Goal: Task Accomplishment & Management: Use online tool/utility

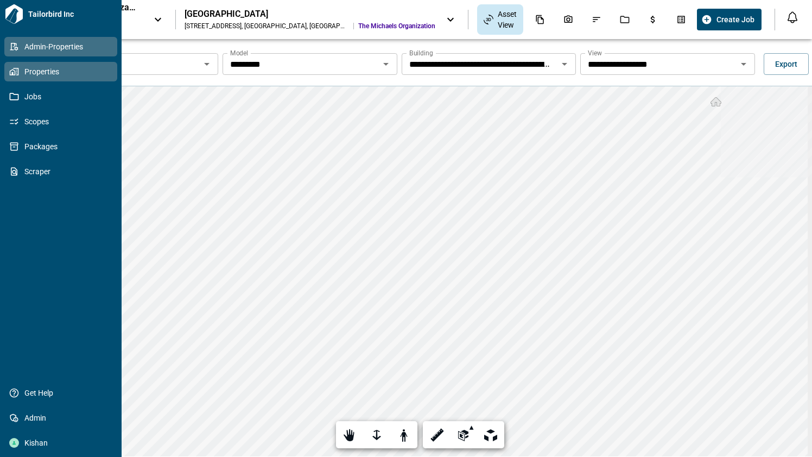
click at [48, 50] on span "Admin-Properties" at bounding box center [63, 46] width 88 height 11
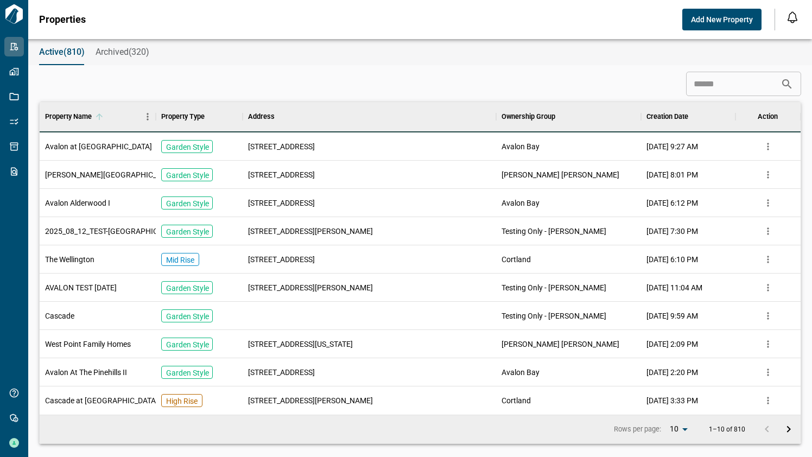
scroll to position [304, 757]
click at [711, 74] on input at bounding box center [733, 84] width 94 height 22
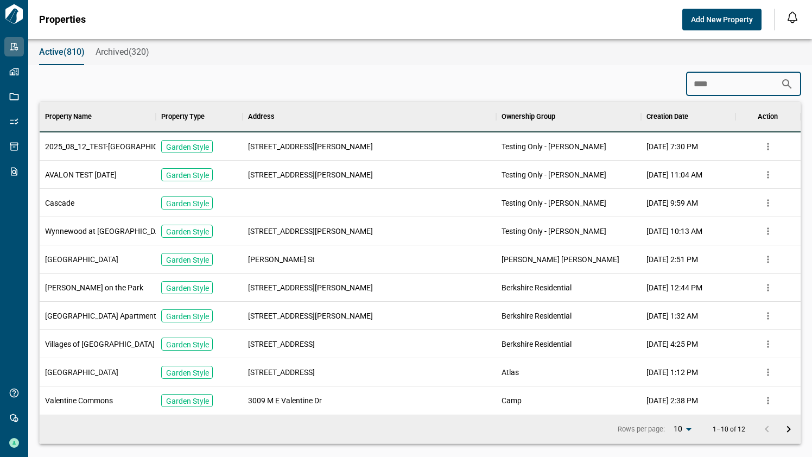
scroll to position [50, 757]
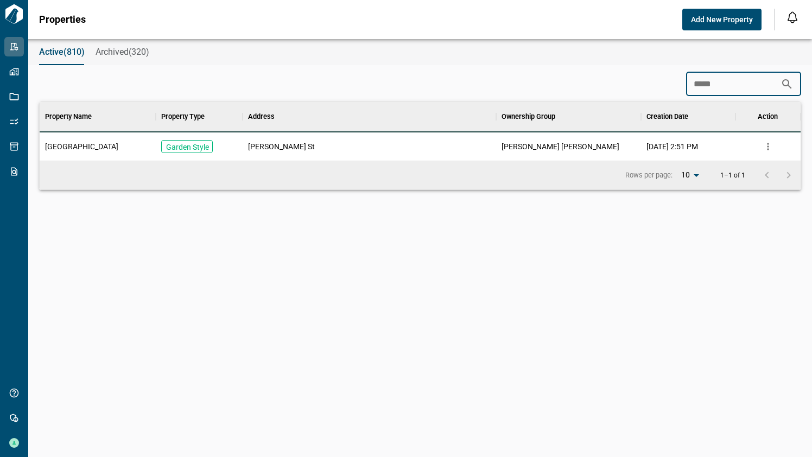
type input "*****"
click at [573, 155] on div "[PERSON_NAME] [PERSON_NAME]" at bounding box center [568, 146] width 145 height 28
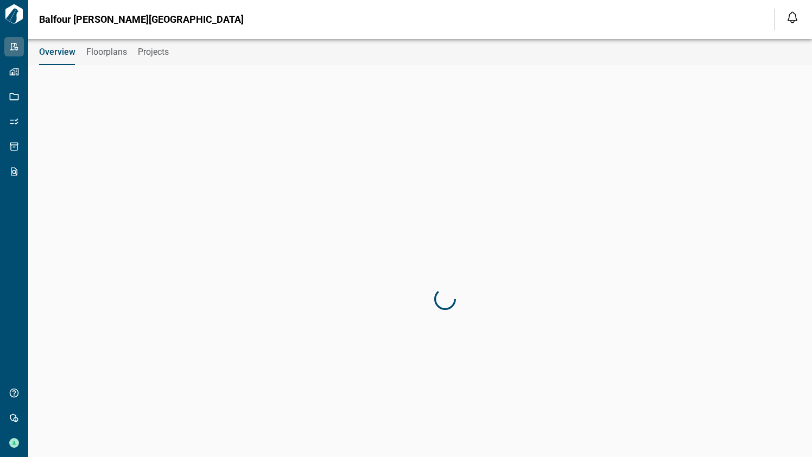
type input "**********"
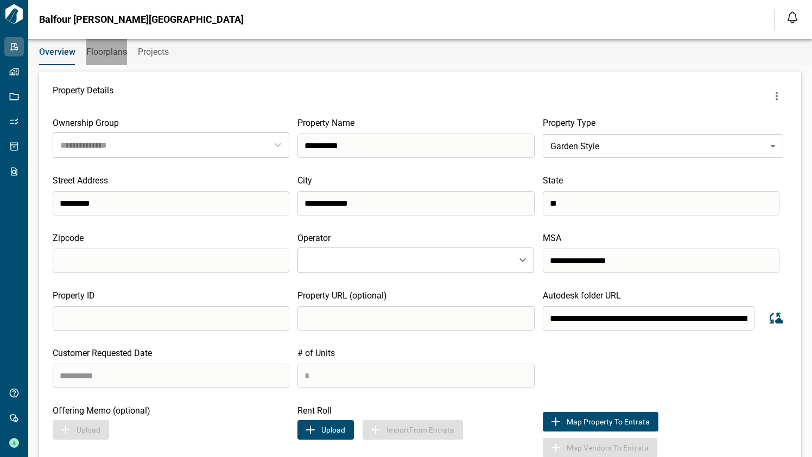
click at [86, 58] on button "Floorplans" at bounding box center [106, 52] width 41 height 26
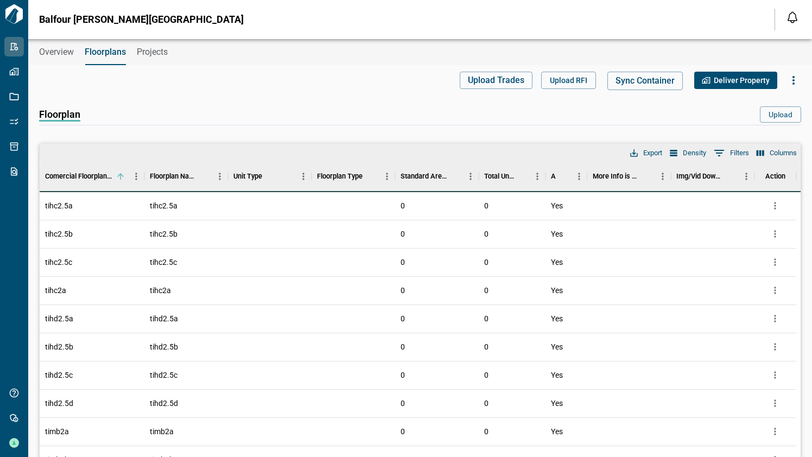
click at [170, 54] on div "Overview Floorplans Projects" at bounding box center [420, 52] width 784 height 26
click at [154, 56] on span "Projects" at bounding box center [152, 52] width 31 height 11
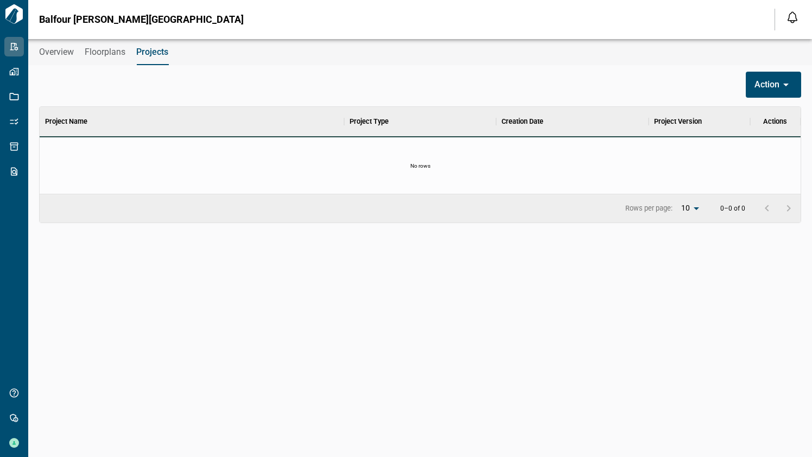
scroll to position [78, 757]
click at [119, 56] on span "Floorplans" at bounding box center [105, 52] width 41 height 11
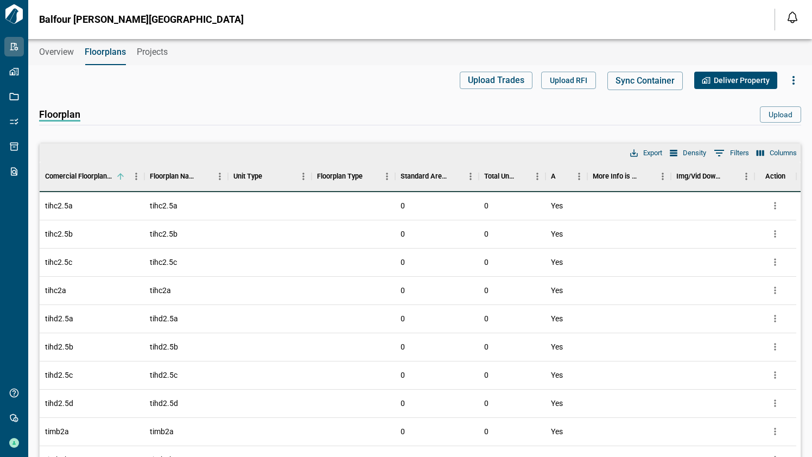
click at [65, 48] on span "Overview" at bounding box center [56, 52] width 35 height 11
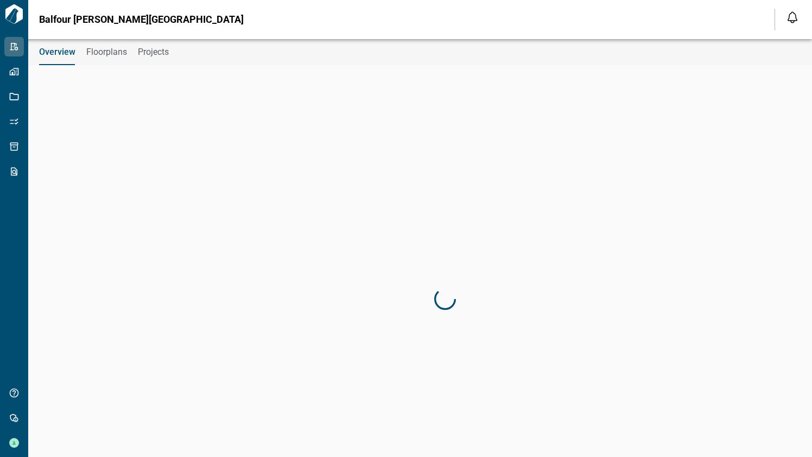
type input "**********"
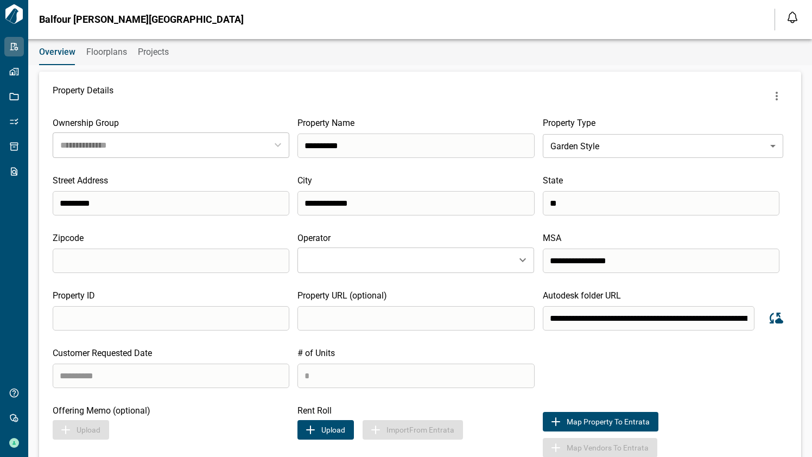
click at [93, 52] on span "Floorplans" at bounding box center [106, 52] width 41 height 11
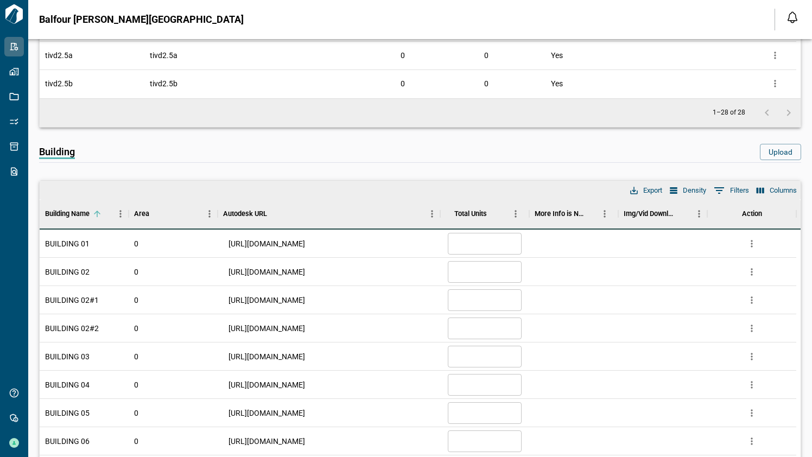
scroll to position [890, 0]
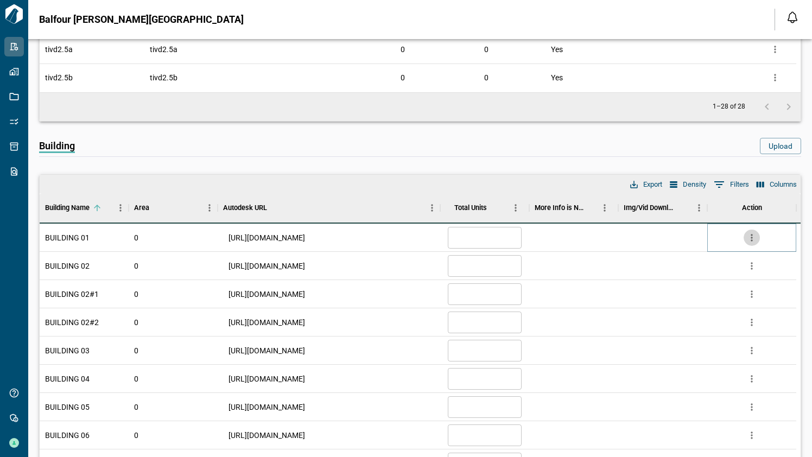
click at [752, 239] on icon "more" at bounding box center [752, 237] width 11 height 11
click at [669, 150] on div "Building Upload" at bounding box center [420, 147] width 762 height 18
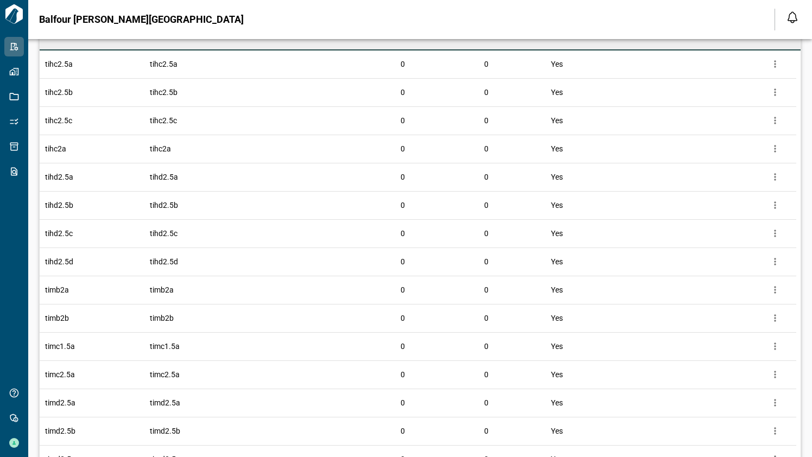
scroll to position [0, 0]
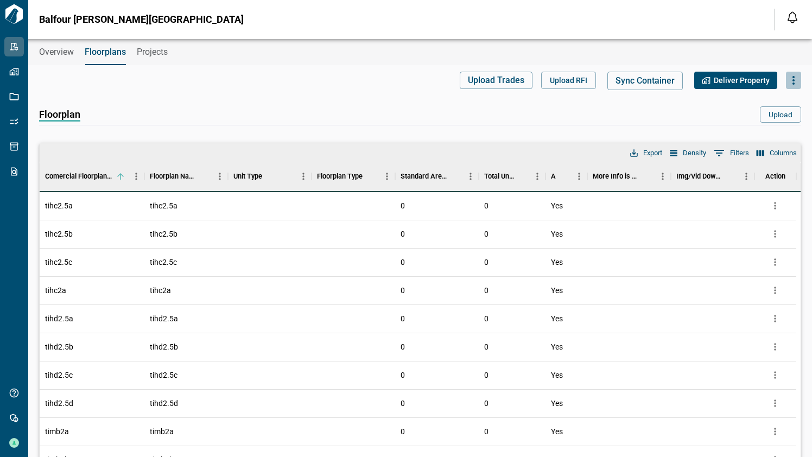
click at [788, 81] on icon "button" at bounding box center [793, 80] width 13 height 13
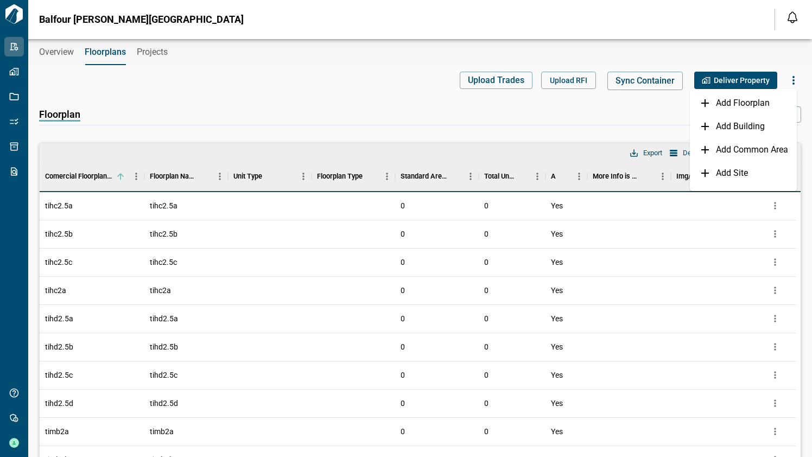
click at [542, 124] on div "Floorplan Upload" at bounding box center [420, 115] width 762 height 19
